Goal: Information Seeking & Learning: Find specific fact

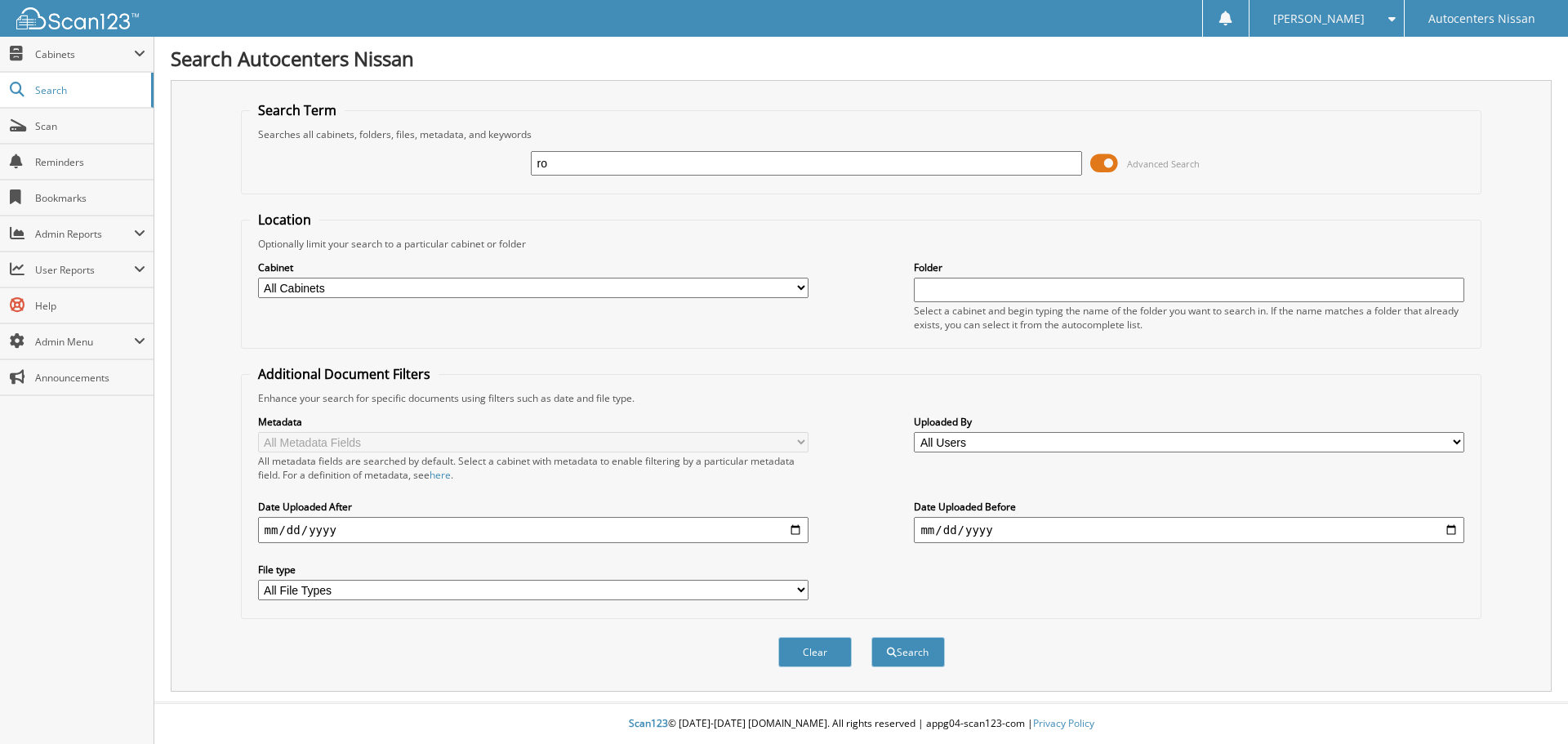
type input "r"
type input "[PERSON_NAME]"
click at [872, 637] on button "Search" at bounding box center [909, 652] width 74 height 30
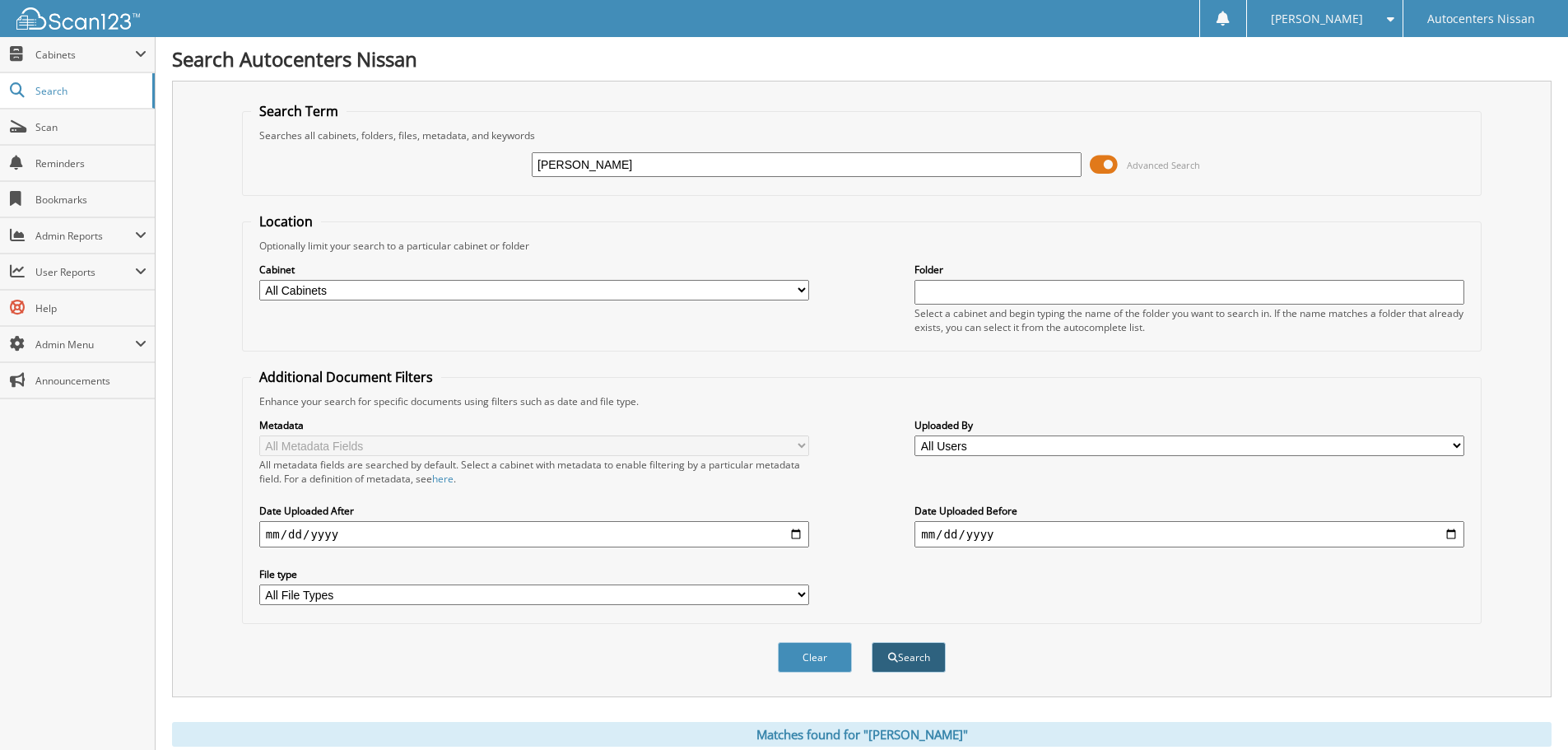
click at [915, 658] on button "Search" at bounding box center [909, 657] width 74 height 31
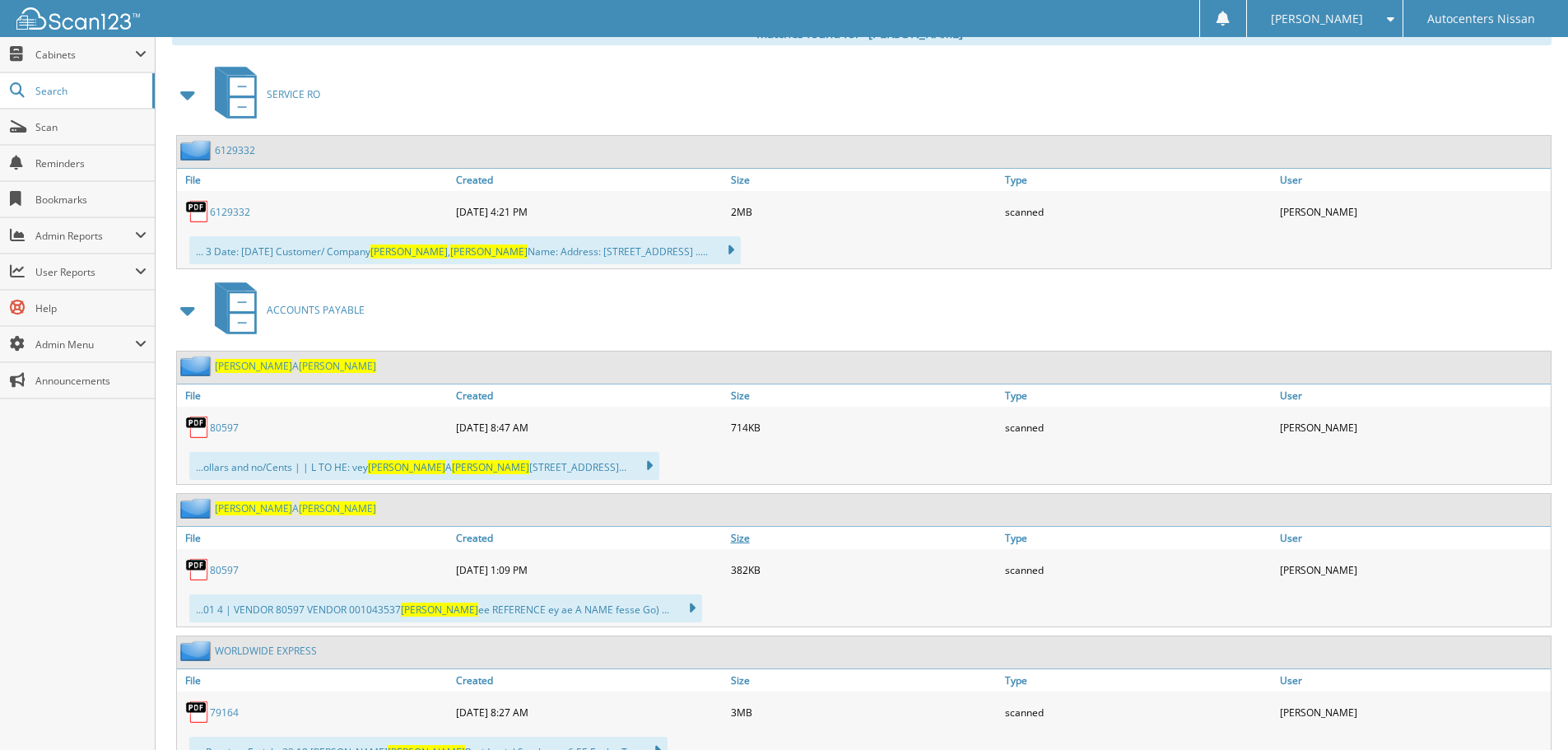
scroll to position [741, 0]
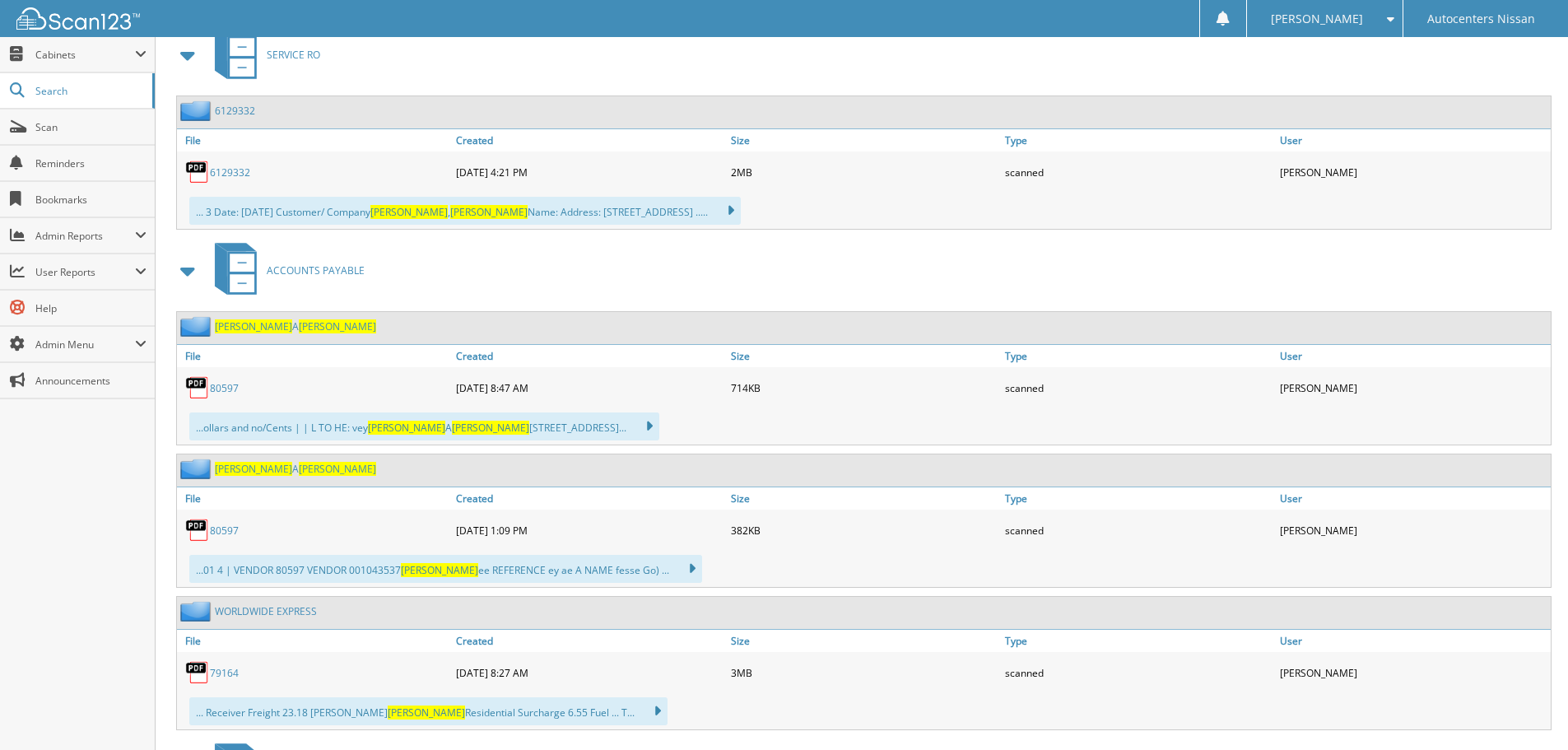
click at [200, 389] on img at bounding box center [198, 388] width 25 height 25
click at [198, 385] on img at bounding box center [198, 388] width 25 height 25
click at [199, 385] on img at bounding box center [198, 388] width 25 height 25
click at [219, 386] on link "80597" at bounding box center [224, 388] width 29 height 14
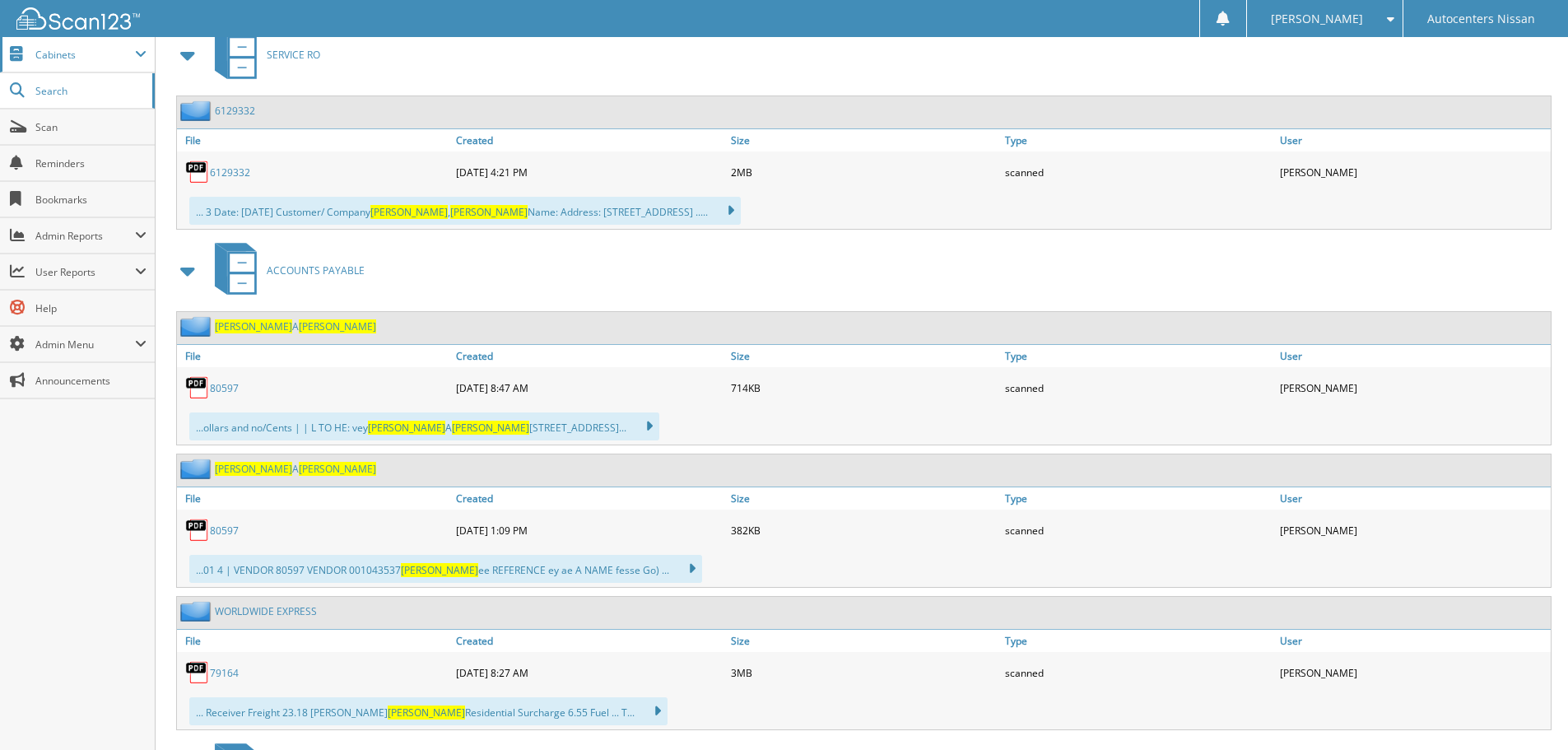
click at [74, 66] on span "Cabinets" at bounding box center [77, 54] width 155 height 35
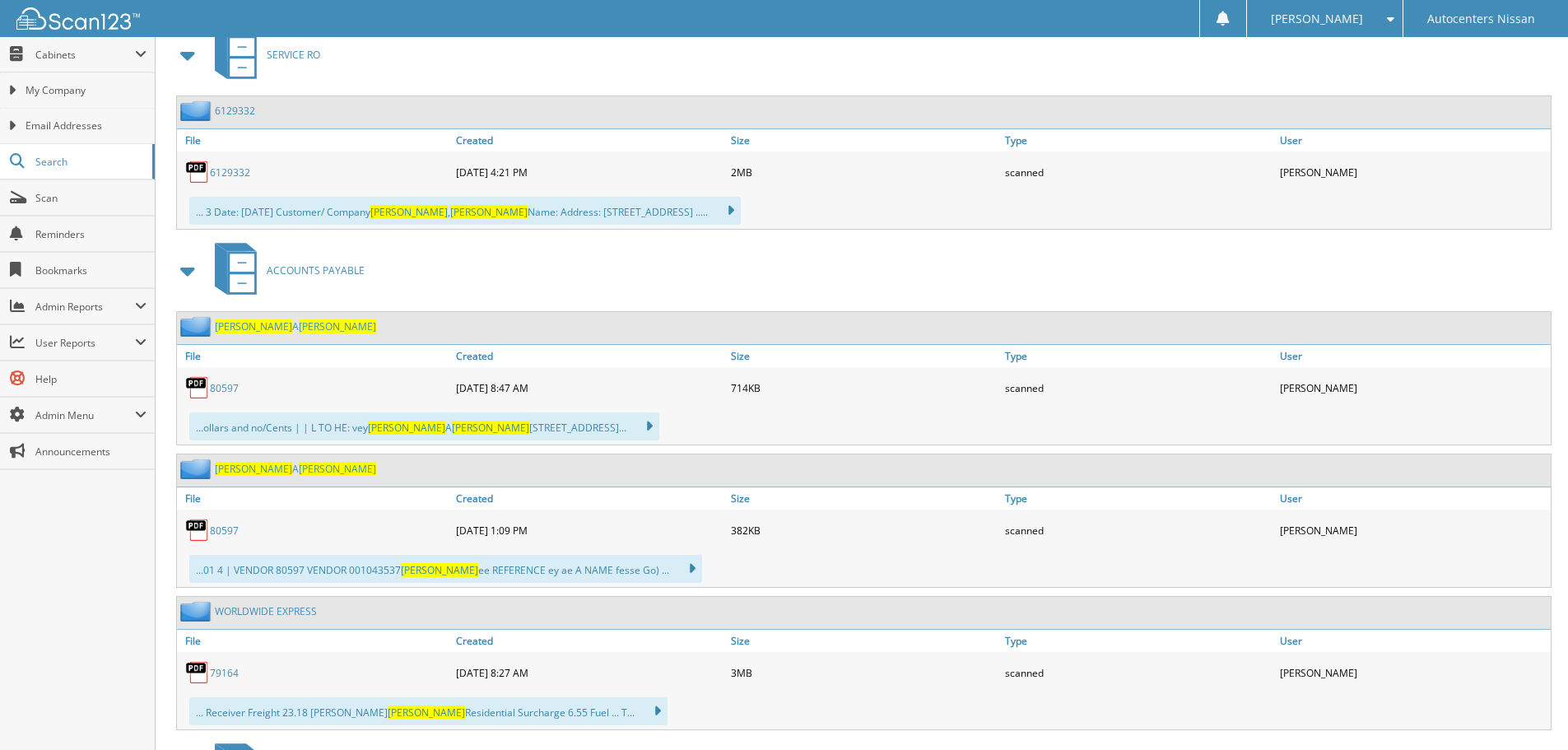
click at [73, 20] on img at bounding box center [77, 18] width 123 height 22
